Goal: Information Seeking & Learning: Learn about a topic

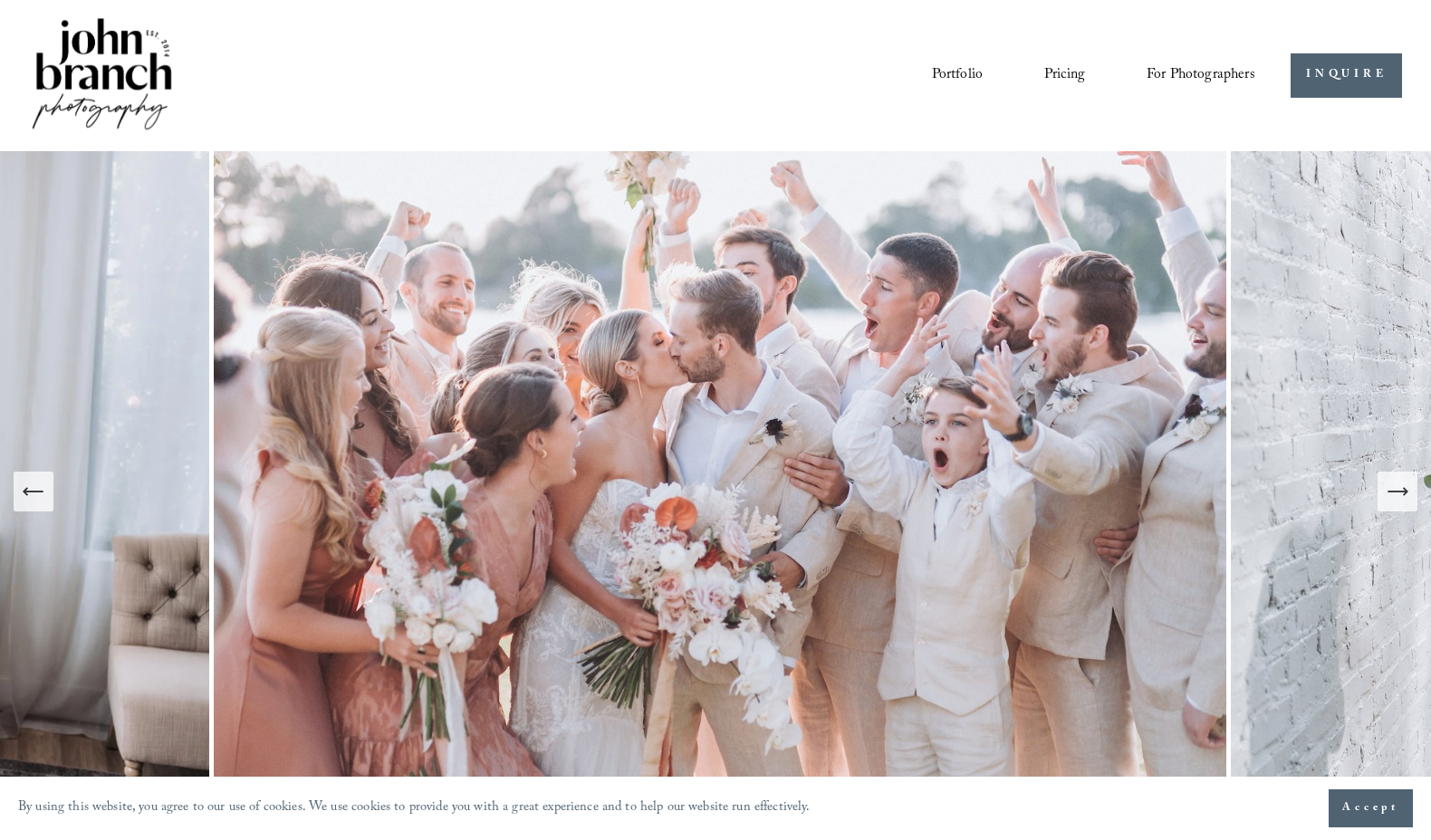
click at [1388, 499] on icon "Next Slide" at bounding box center [1397, 491] width 26 height 26
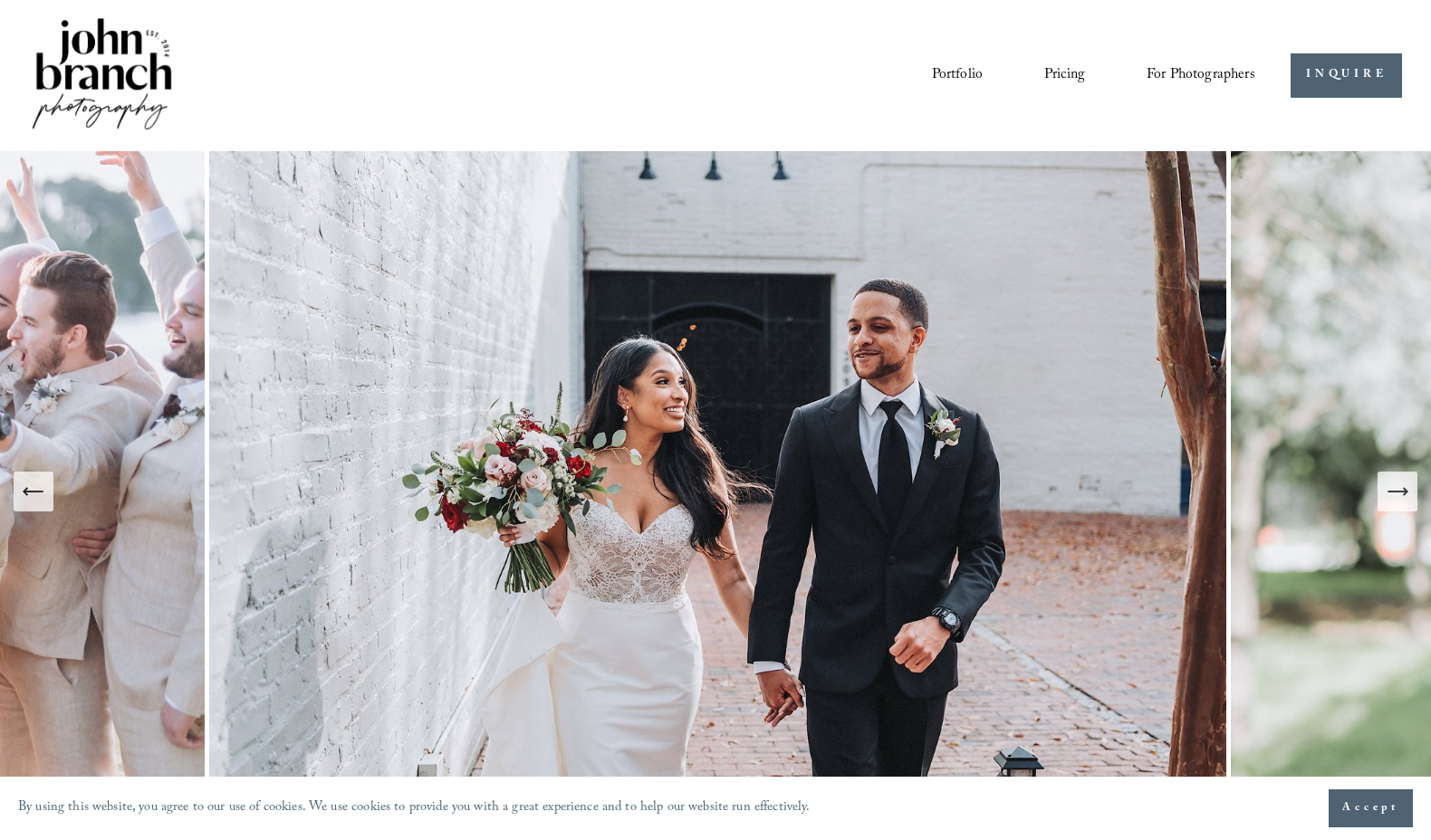
click at [1388, 499] on icon "Next Slide" at bounding box center [1397, 491] width 26 height 26
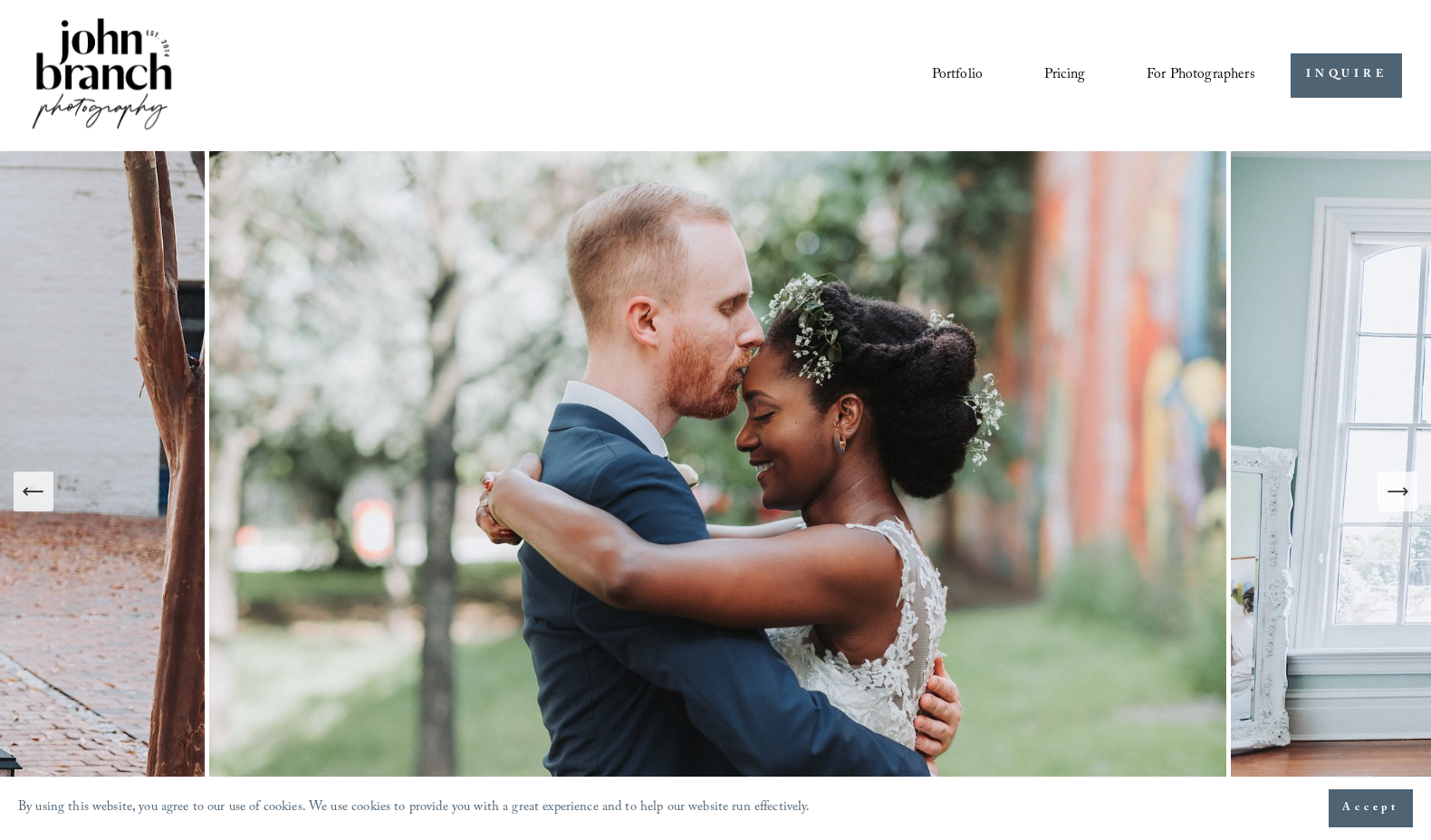
click at [1388, 499] on icon "Next Slide" at bounding box center [1397, 491] width 26 height 26
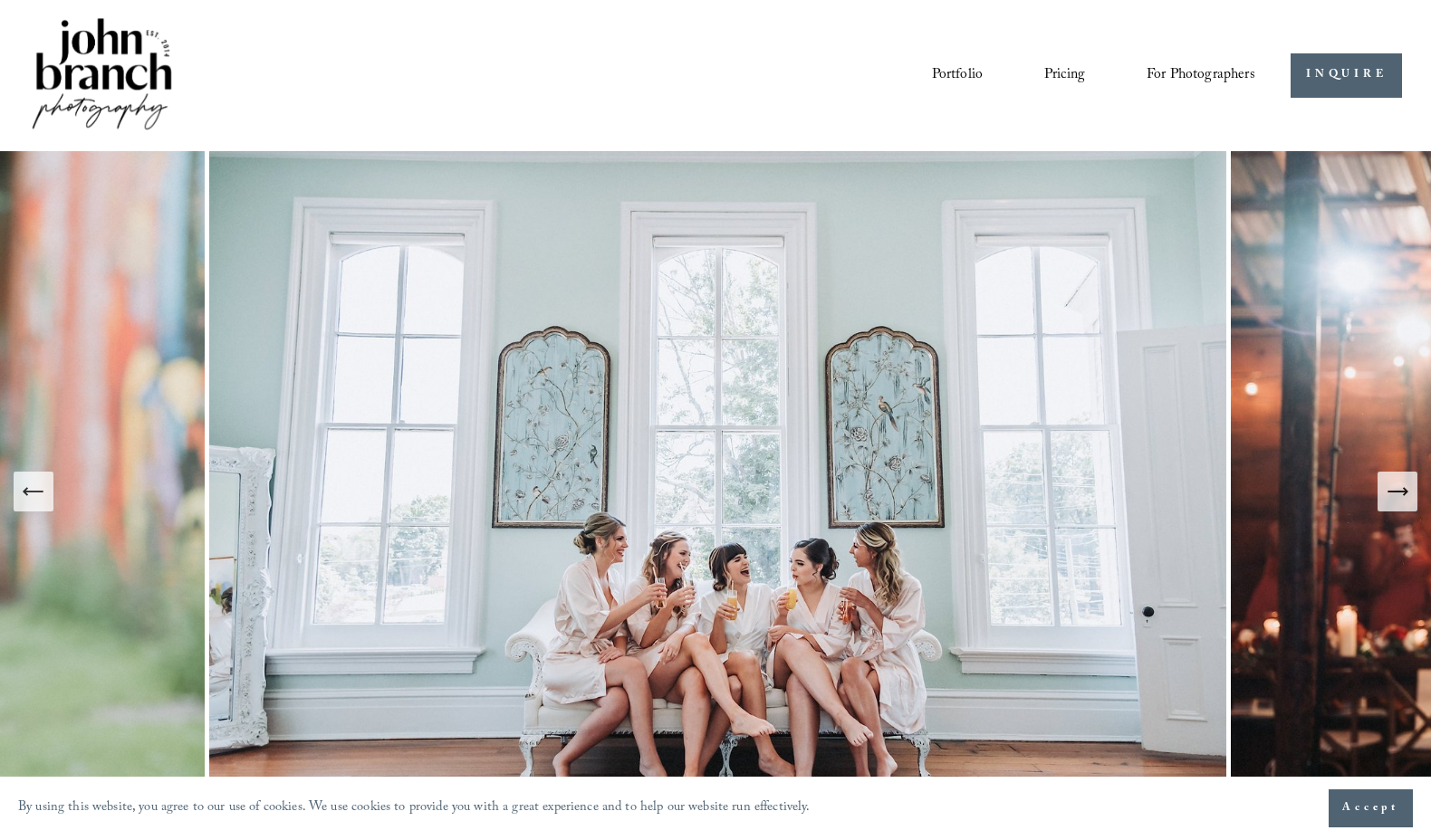
click at [1388, 499] on icon "Next Slide" at bounding box center [1397, 491] width 26 height 26
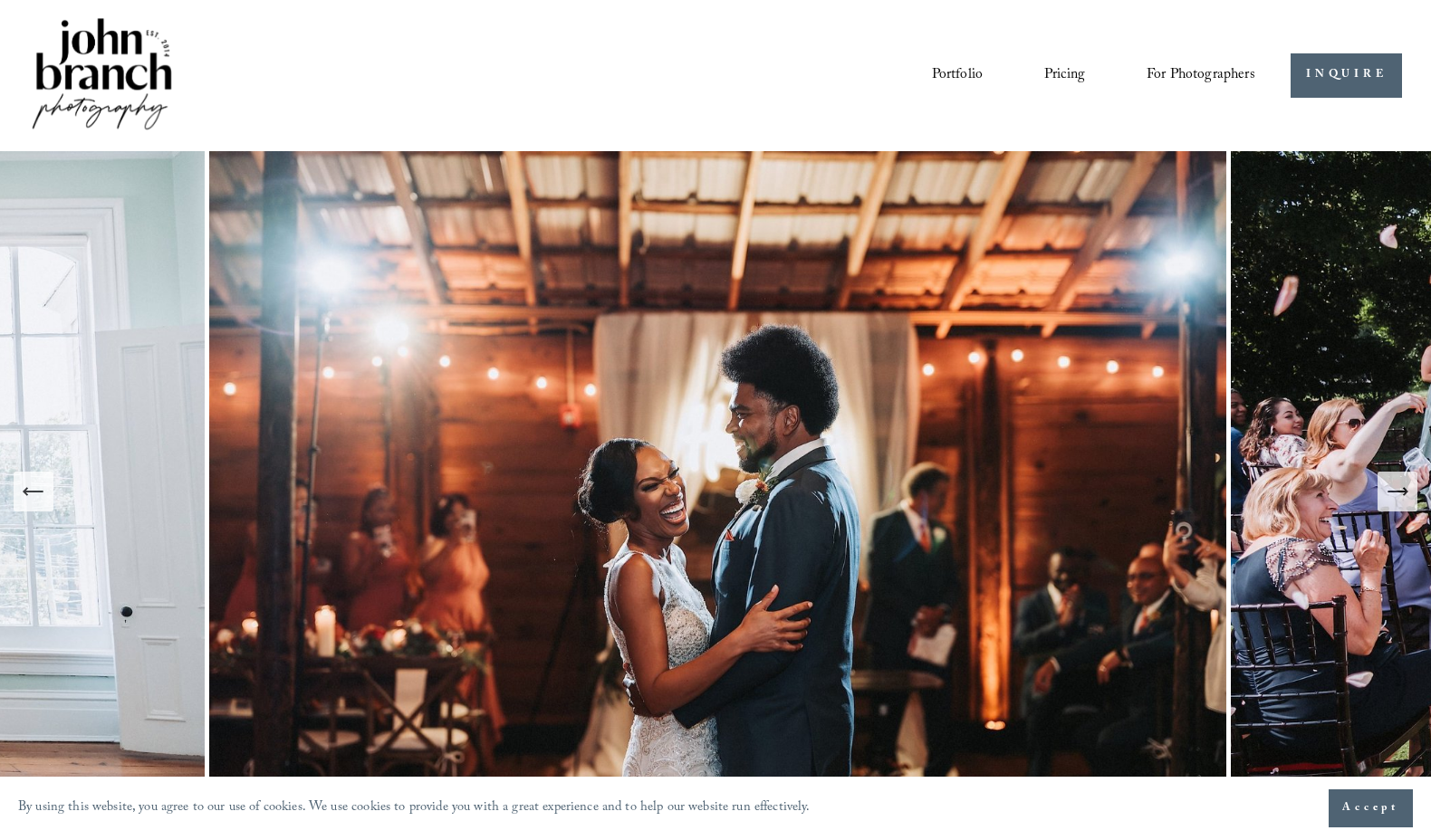
click at [1388, 499] on icon "Next Slide" at bounding box center [1397, 491] width 26 height 26
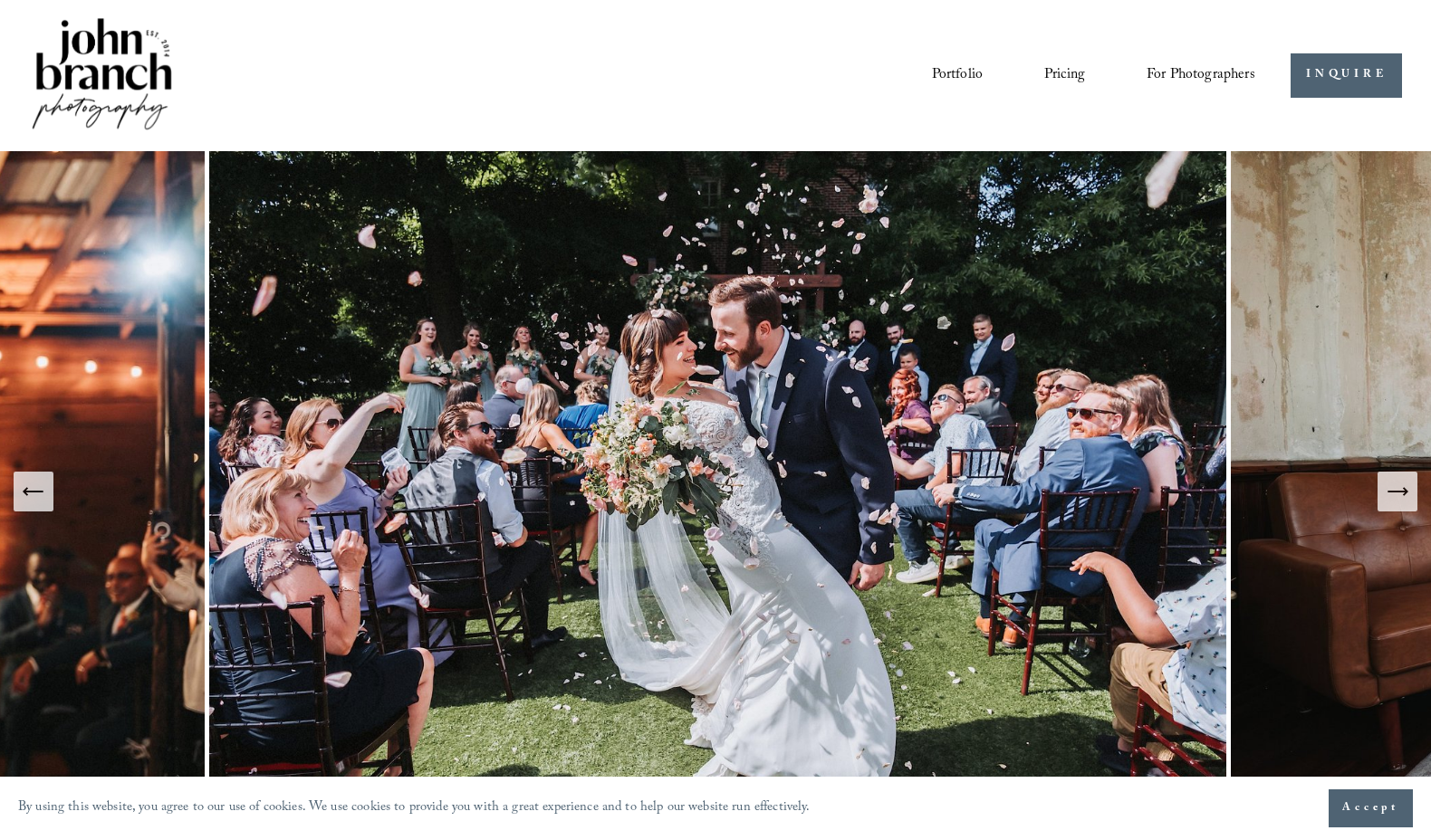
click at [1388, 499] on icon "Next Slide" at bounding box center [1397, 491] width 26 height 26
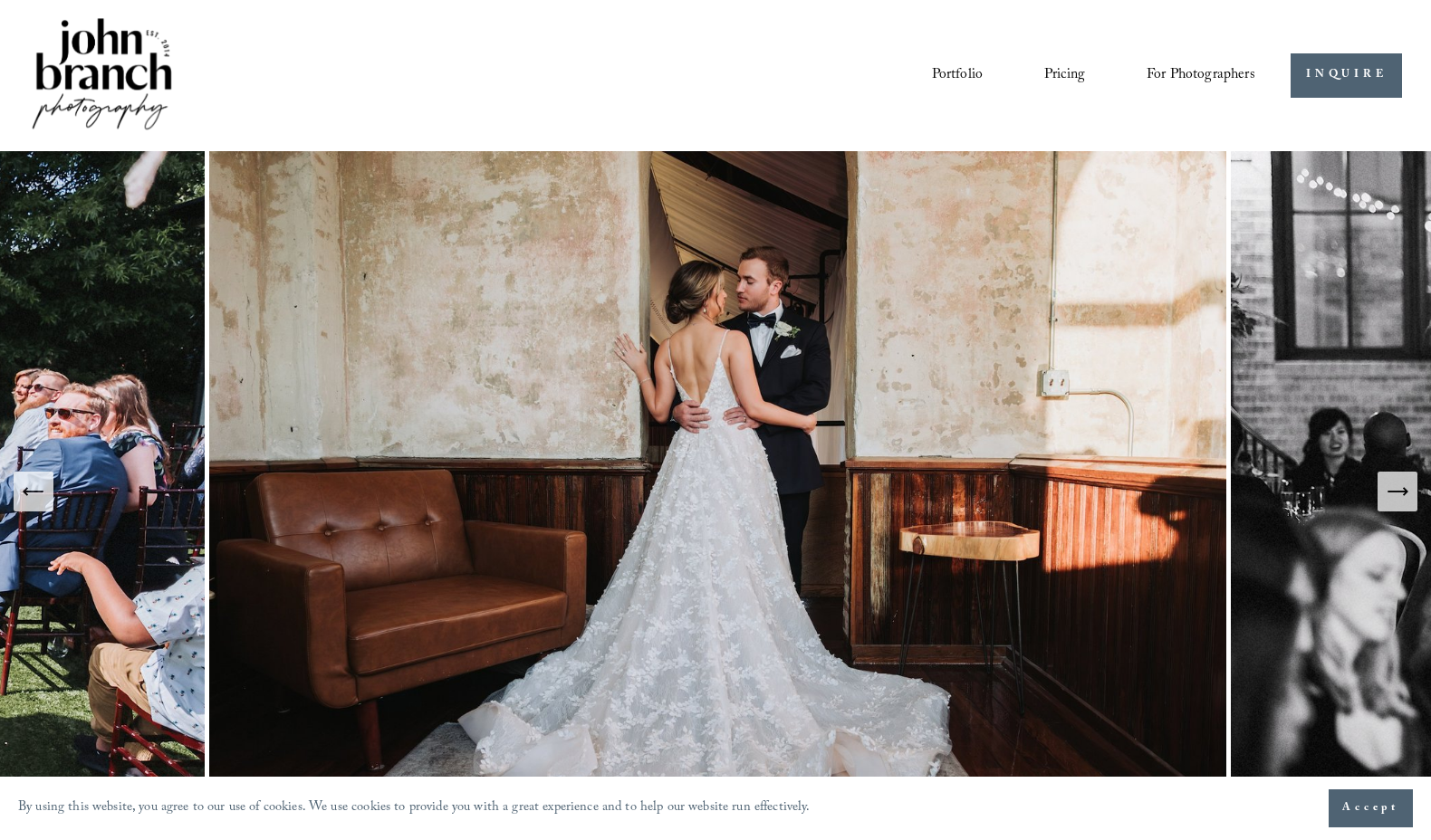
click at [1054, 69] on link "Pricing" at bounding box center [1064, 75] width 41 height 31
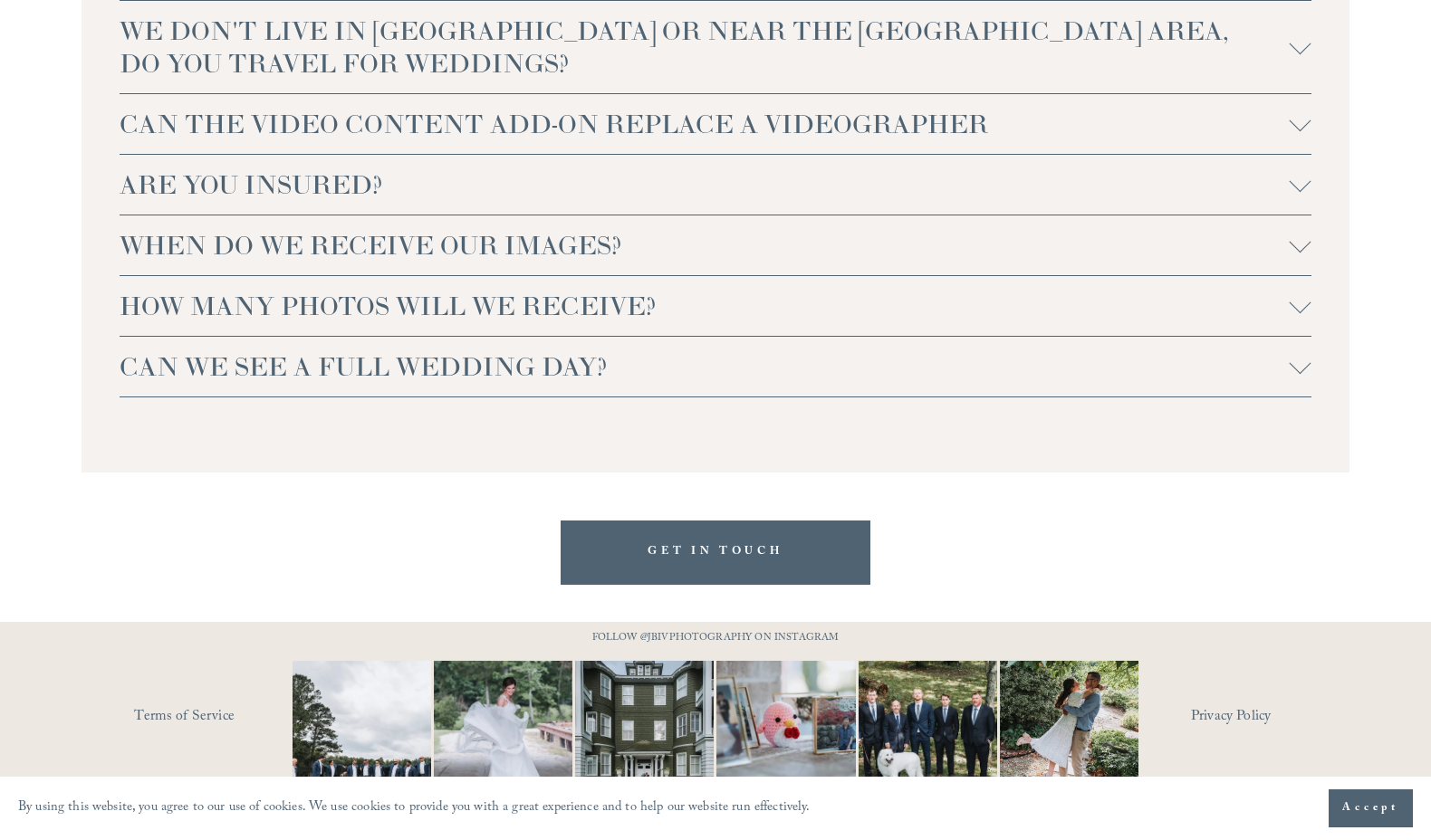
scroll to position [4037, 0]
